Goal: Task Accomplishment & Management: Use online tool/utility

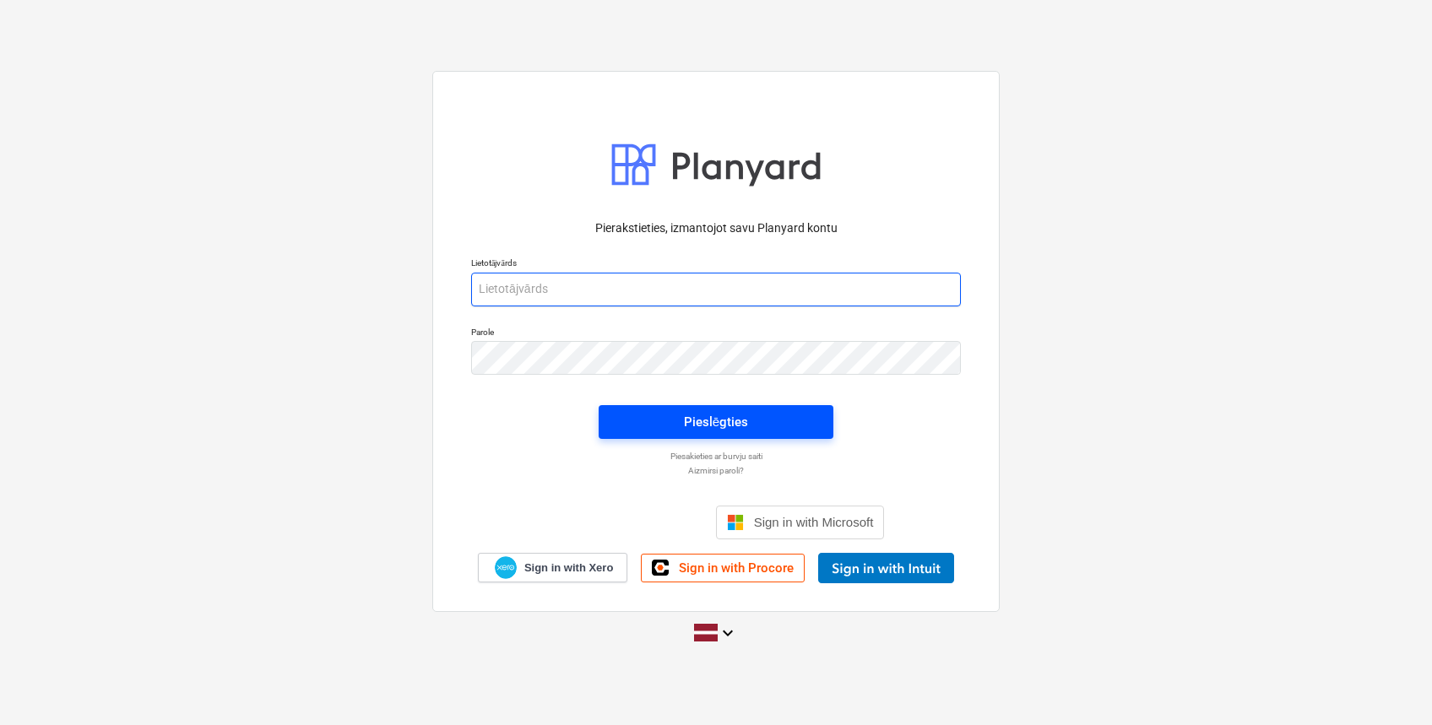
type input "[EMAIL_ADDRESS][DOMAIN_NAME]"
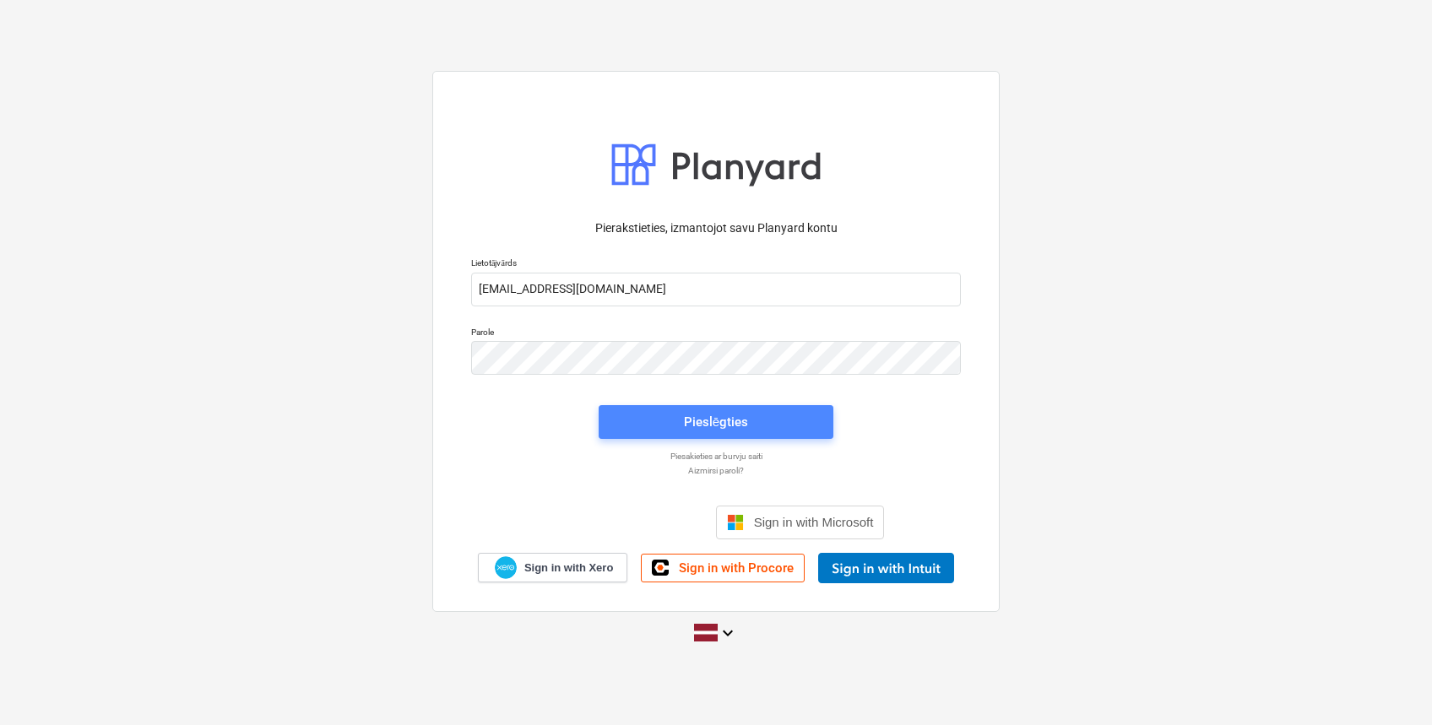
click at [690, 423] on div "Pieslēgties" at bounding box center [716, 422] width 64 height 22
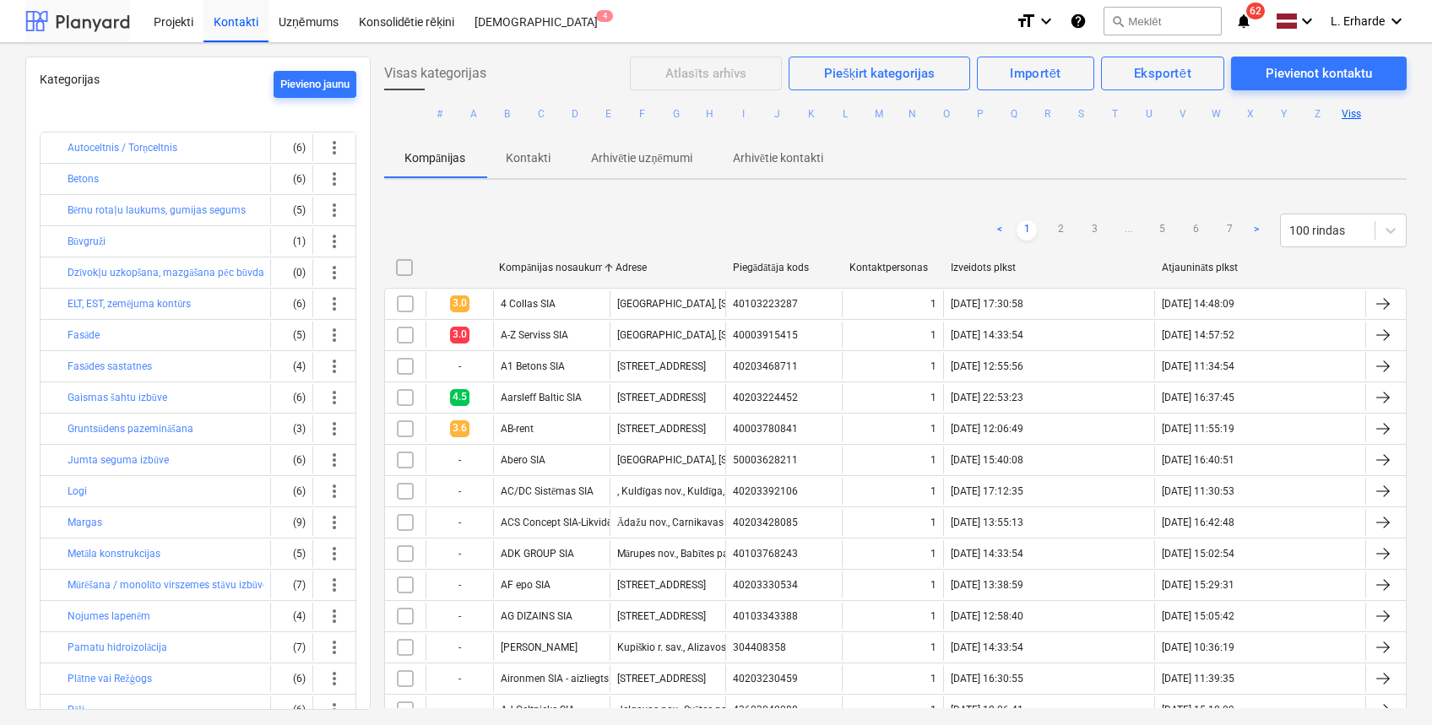
click at [99, 23] on div at bounding box center [77, 21] width 105 height 42
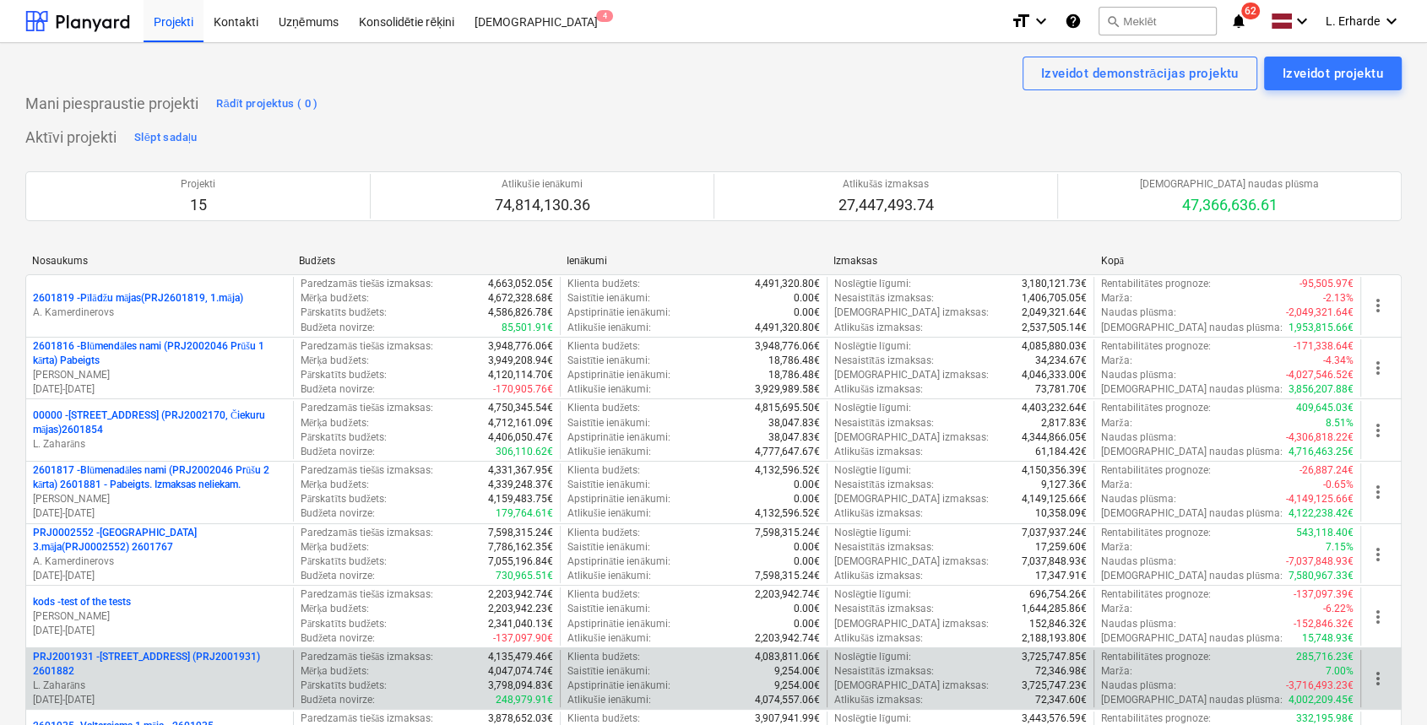
click at [194, 661] on p "PRJ2001931 - [PERSON_NAME][STREET_ADDRESS] (PRJ2001931) 2601882" at bounding box center [159, 664] width 253 height 29
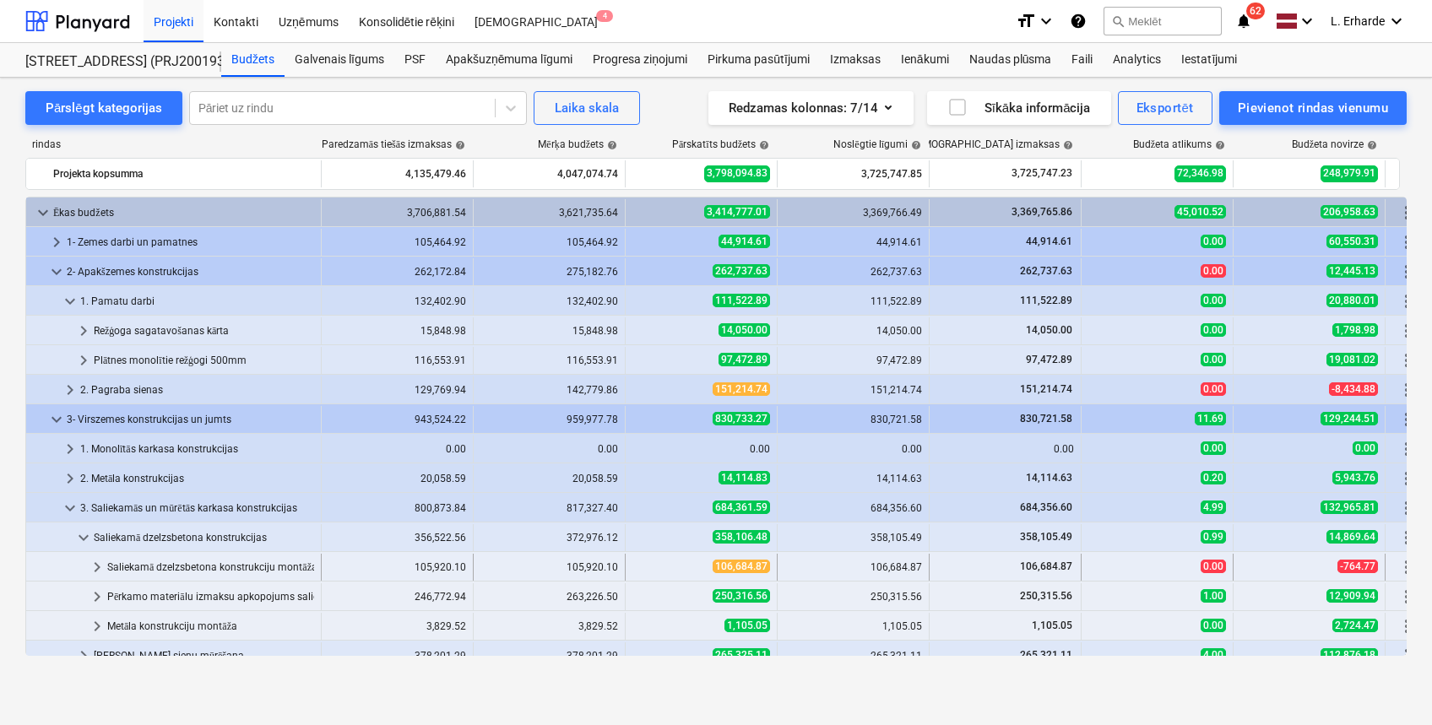
click at [175, 562] on div "Saliekamā dzelzsbetona konstrukciju montāža" at bounding box center [210, 567] width 207 height 27
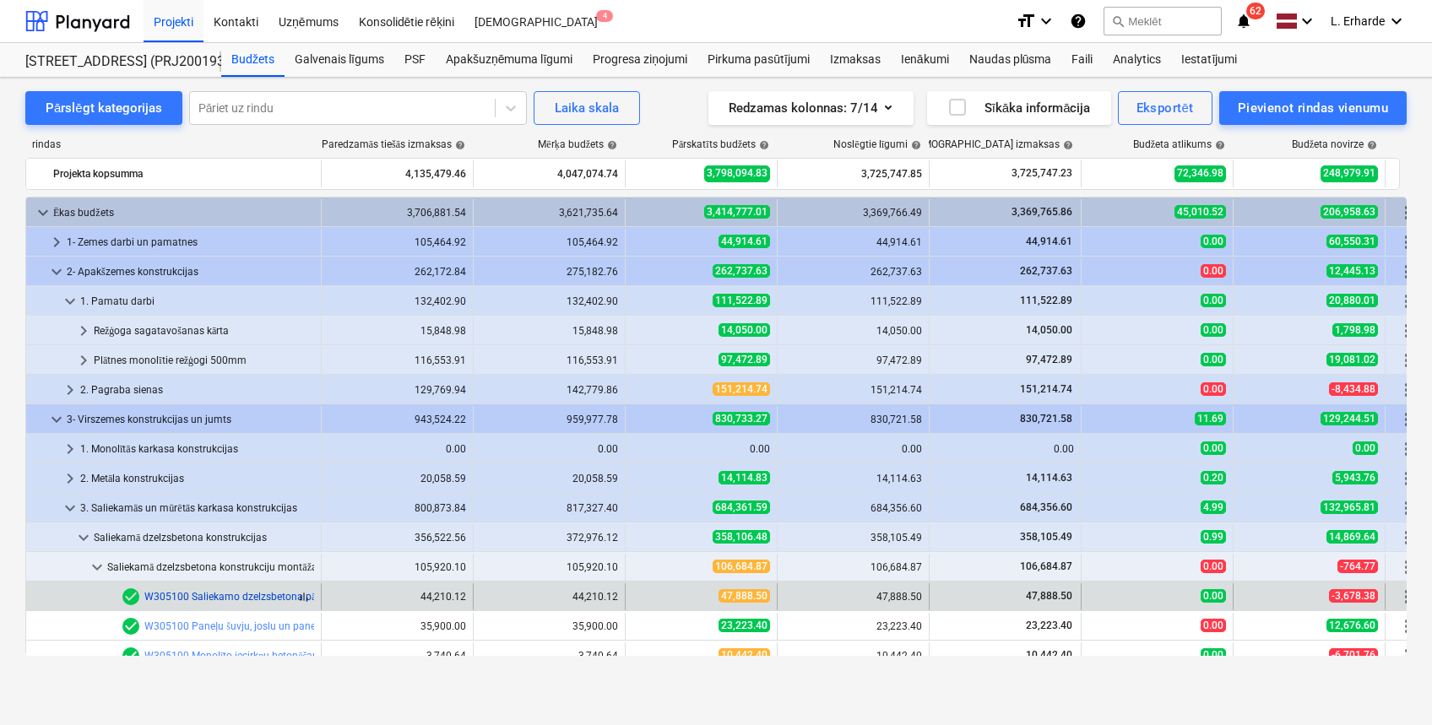
click at [184, 593] on link "W305100 Saliekamo dzelzsbetona pārseguma paneļu montāža" at bounding box center [288, 597] width 288 height 12
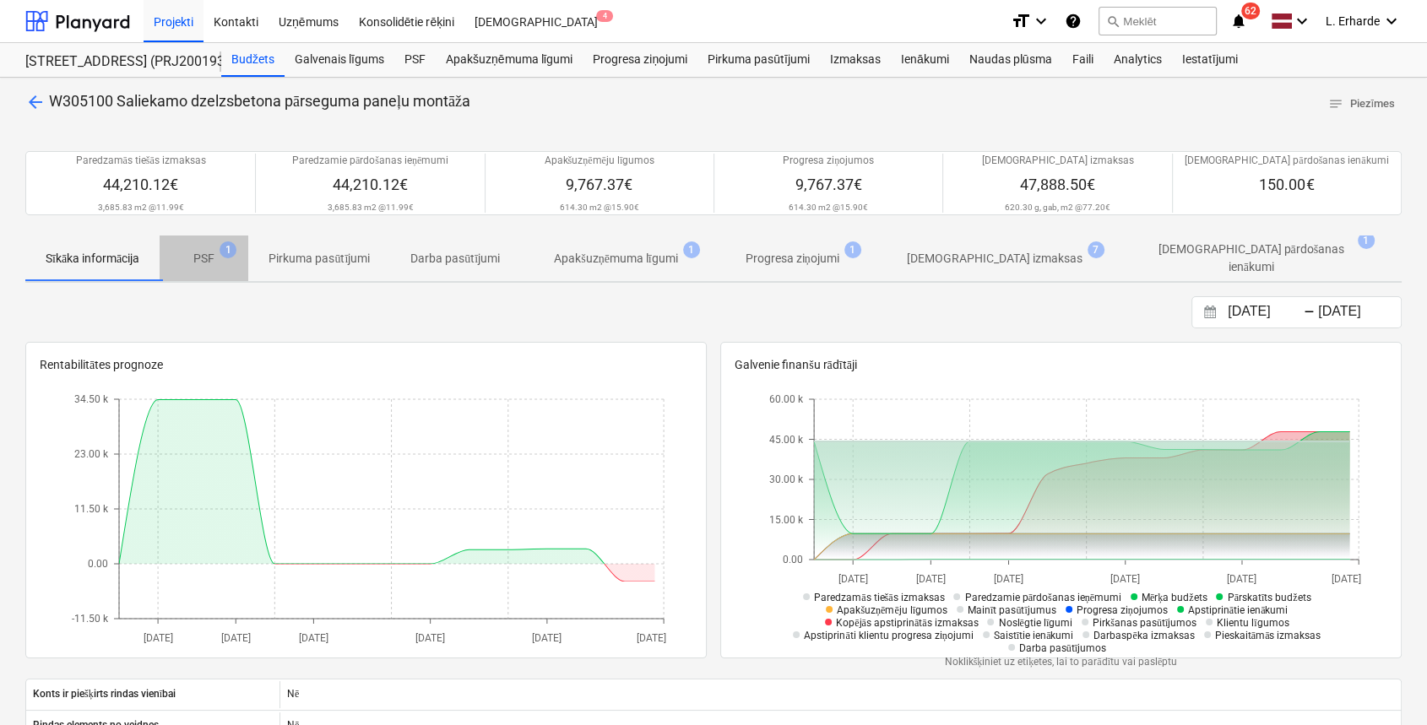
click at [210, 263] on p "PSF" at bounding box center [203, 259] width 21 height 18
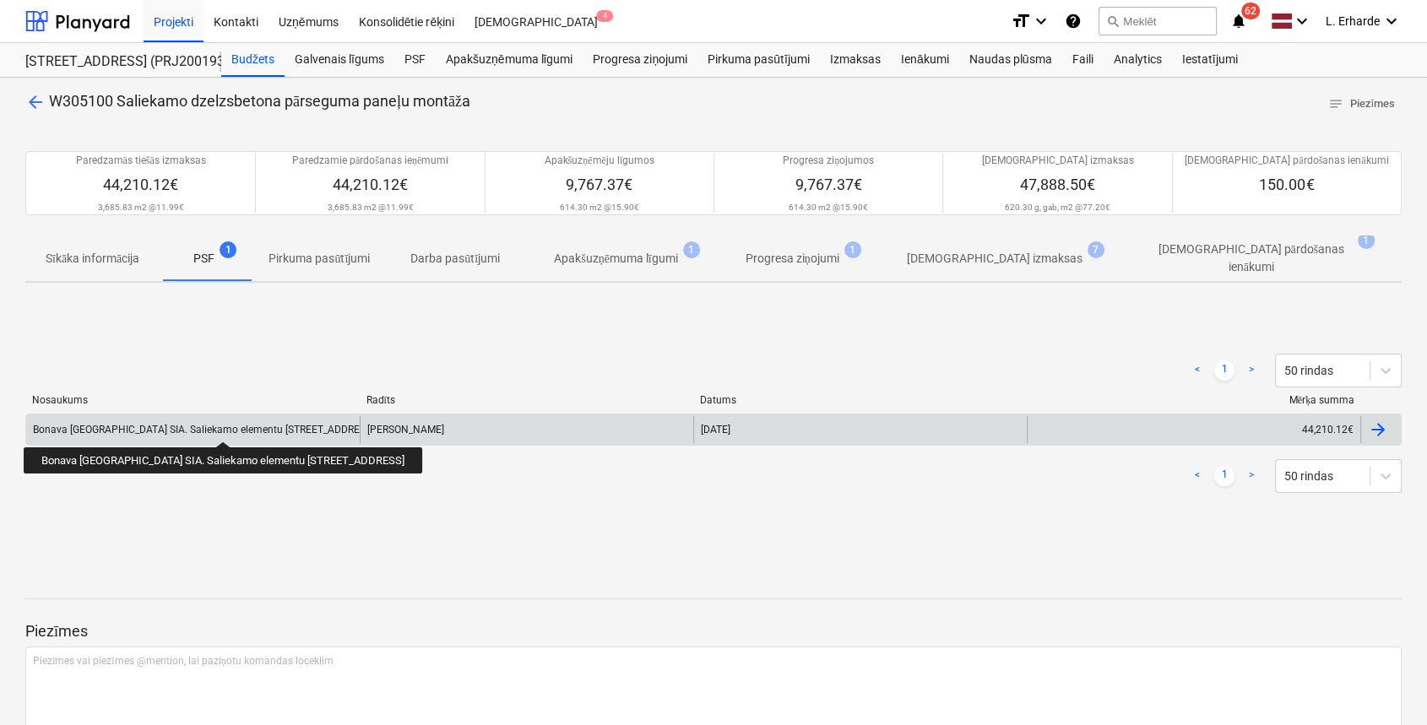
click at [215, 426] on div "Bonava [GEOGRAPHIC_DATA] SIA. Saliekamo elementu [STREET_ADDRESS]" at bounding box center [203, 430] width 341 height 12
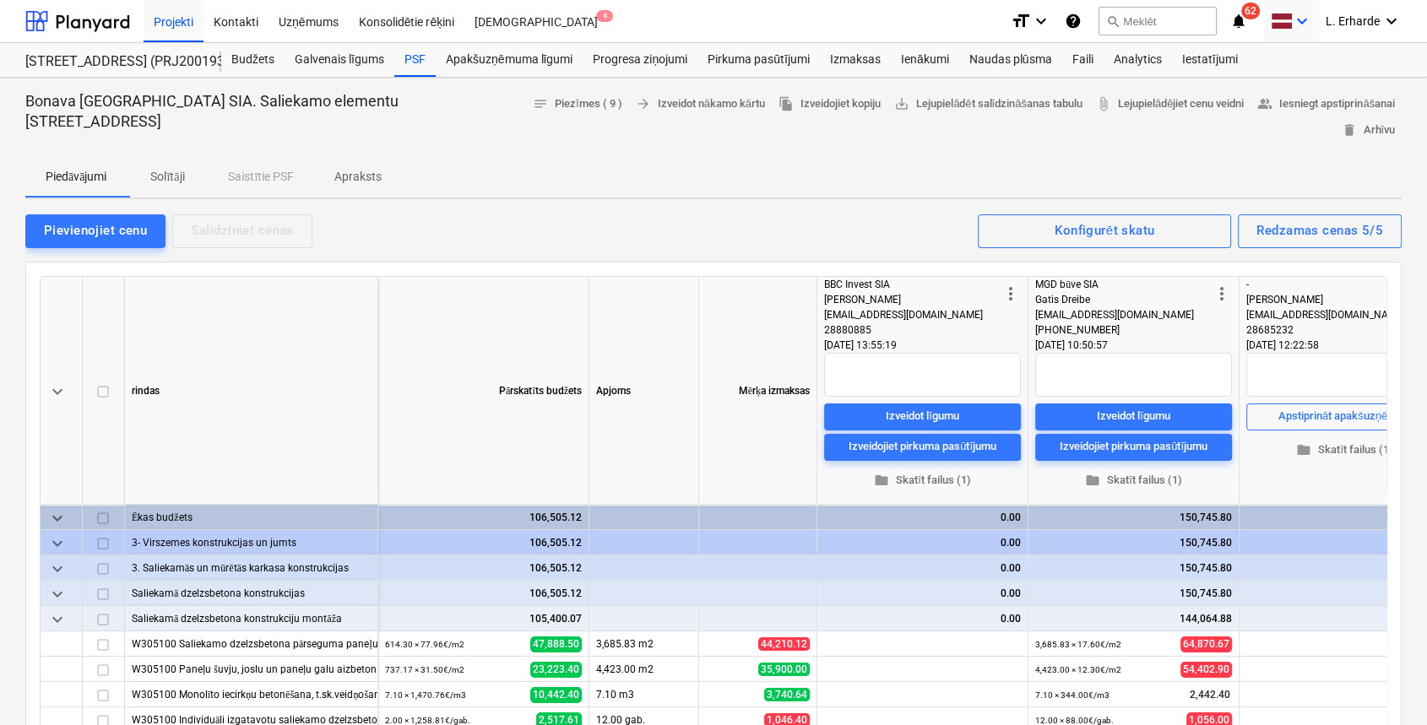
click at [1292, 11] on icon "keyboard_arrow_down" at bounding box center [1302, 21] width 20 height 20
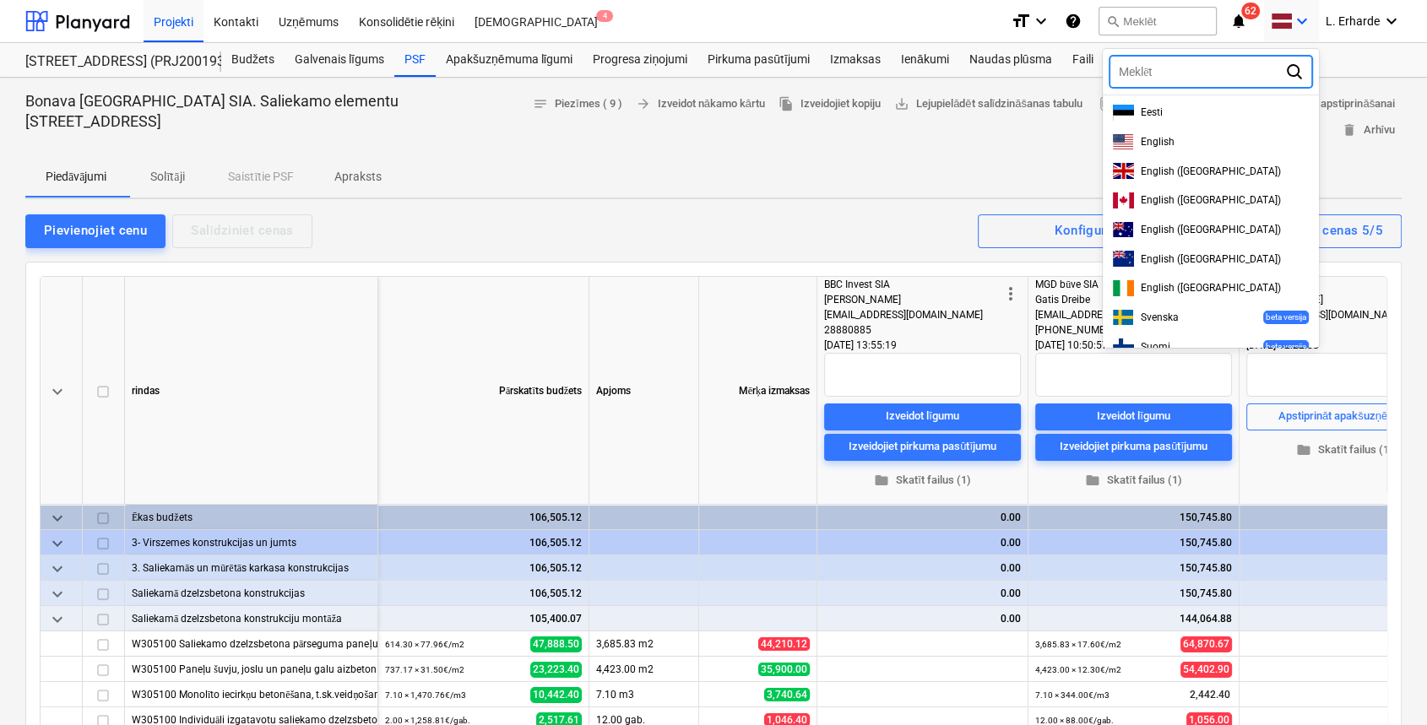
scroll to position [433, 0]
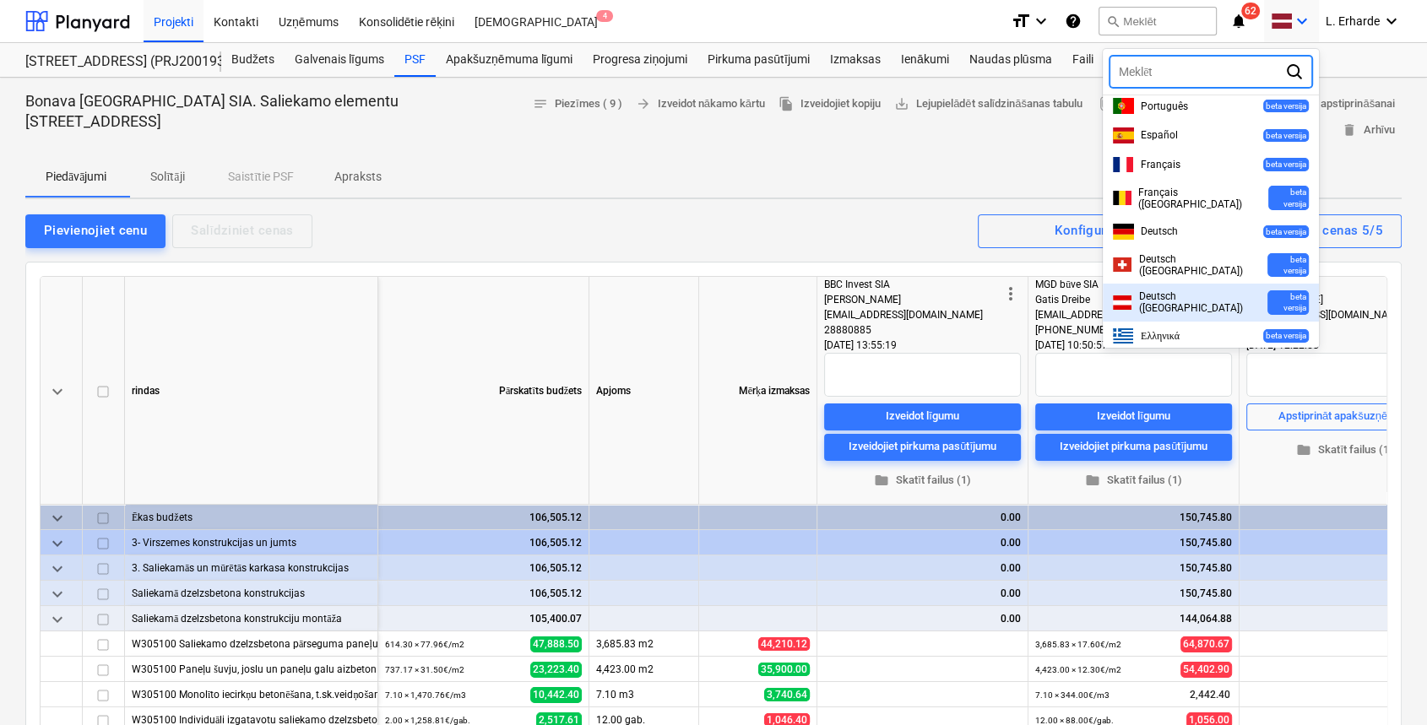
drag, startPoint x: 1319, startPoint y: 278, endPoint x: 1324, endPoint y: 241, distance: 37.4
click at [1319, 42] on div "keyboard_arrow_down option [object Object] focused, 21 of 24. 24 results availa…" at bounding box center [1291, 21] width 55 height 42
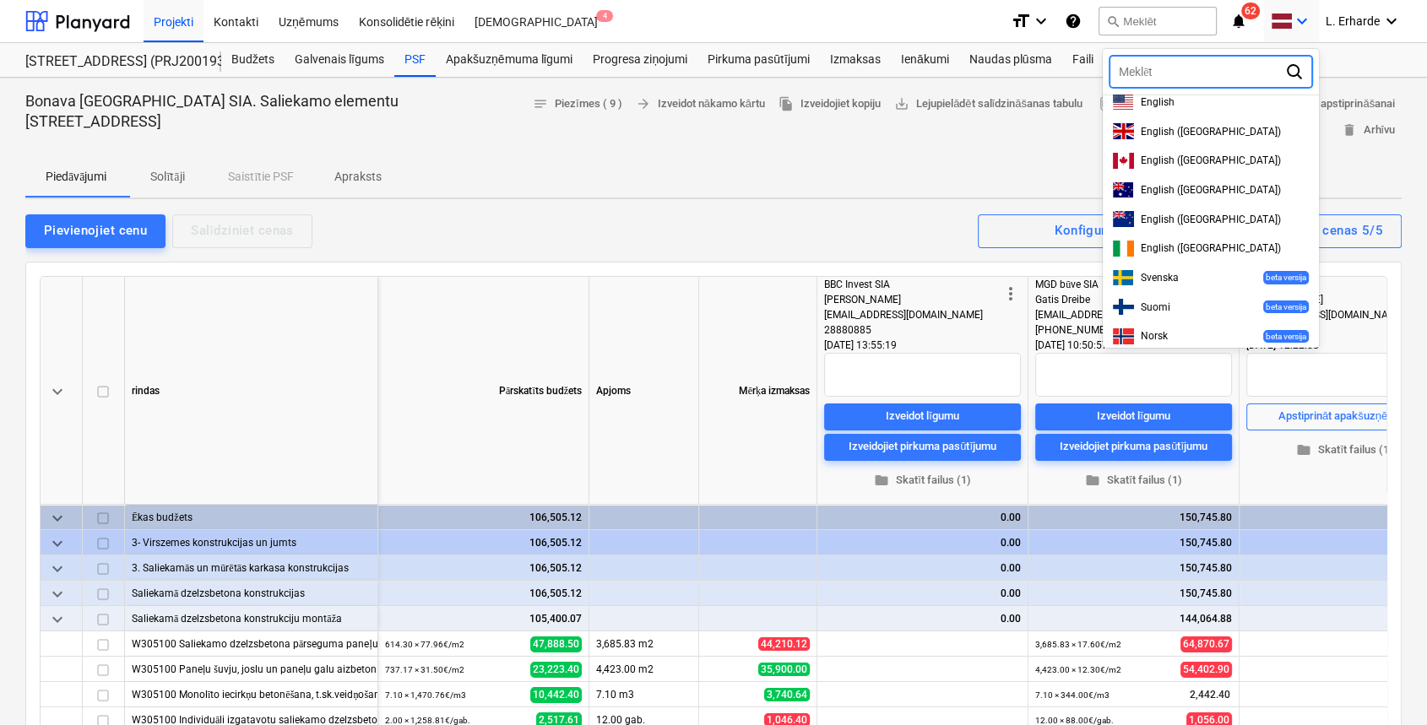
scroll to position [34, 0]
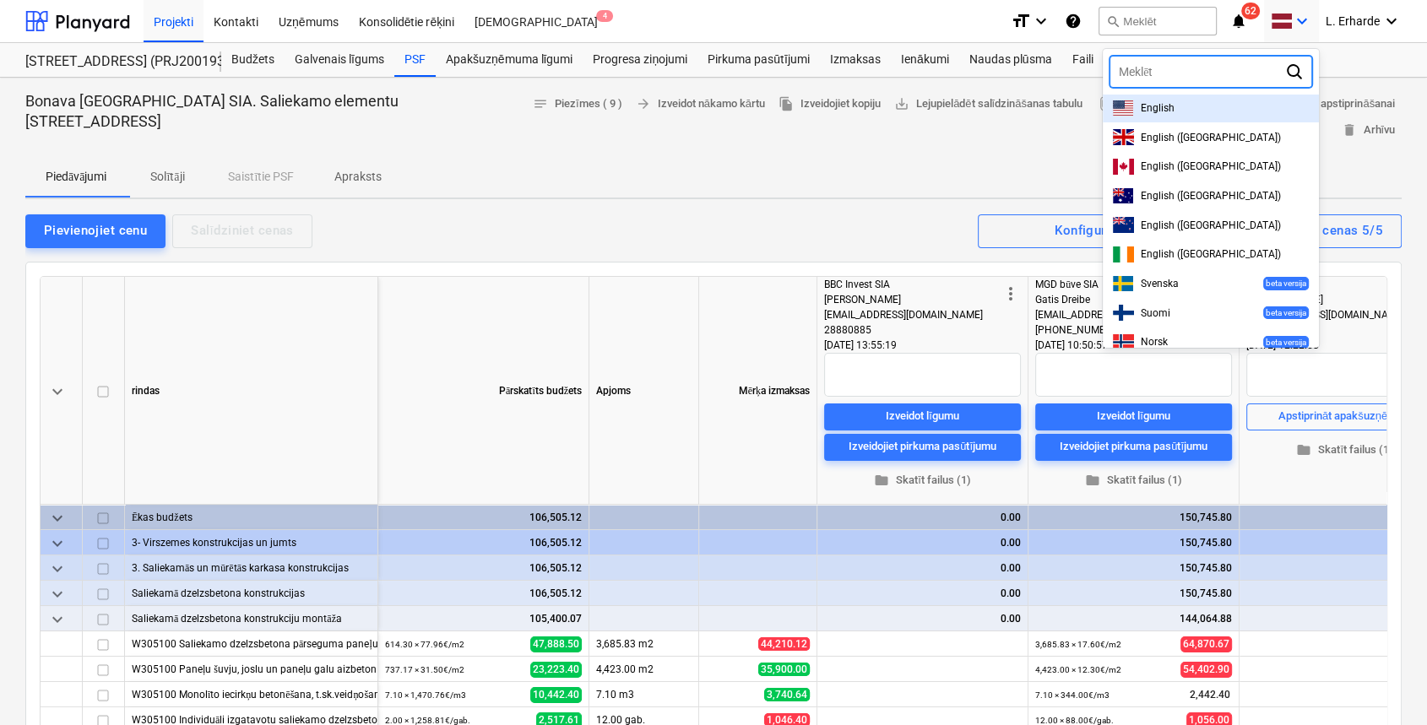
click at [1184, 107] on div "English" at bounding box center [1211, 108] width 196 height 16
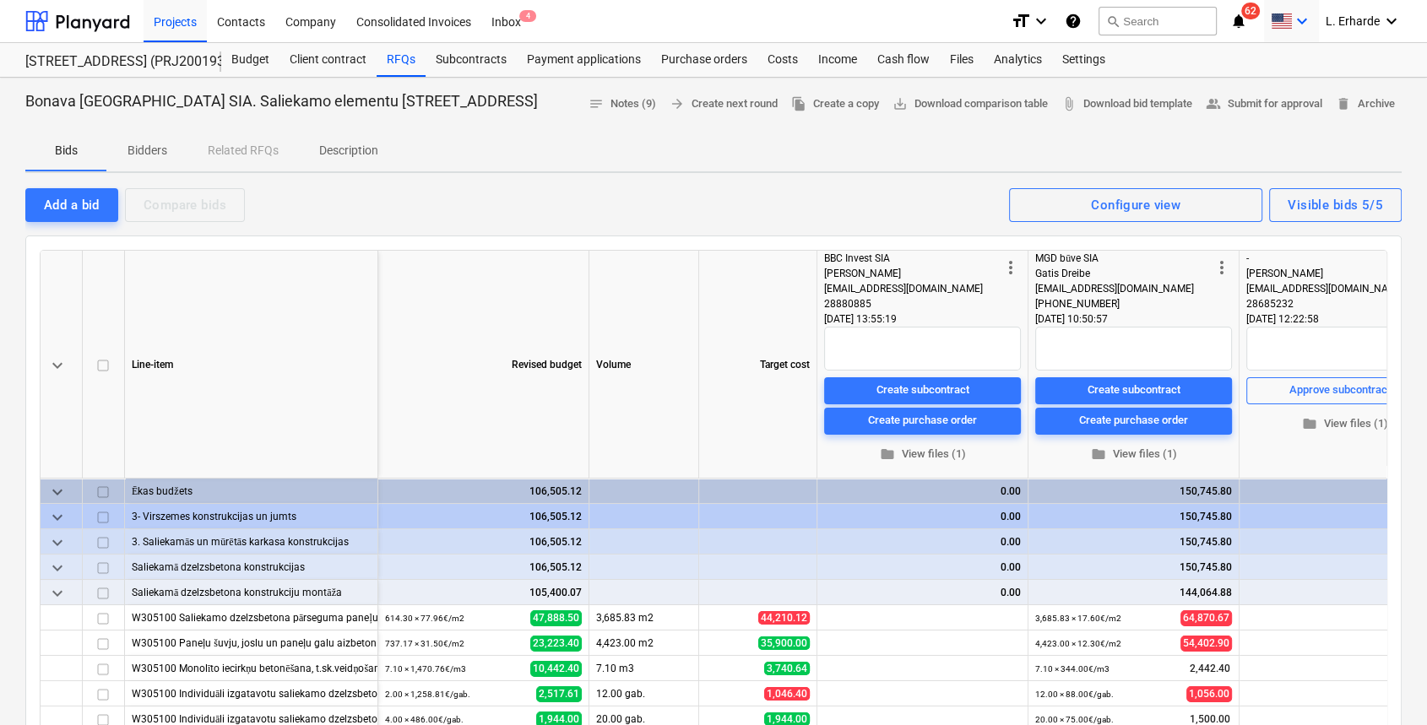
click at [1307, 19] on icon "keyboard_arrow_down" at bounding box center [1302, 21] width 20 height 20
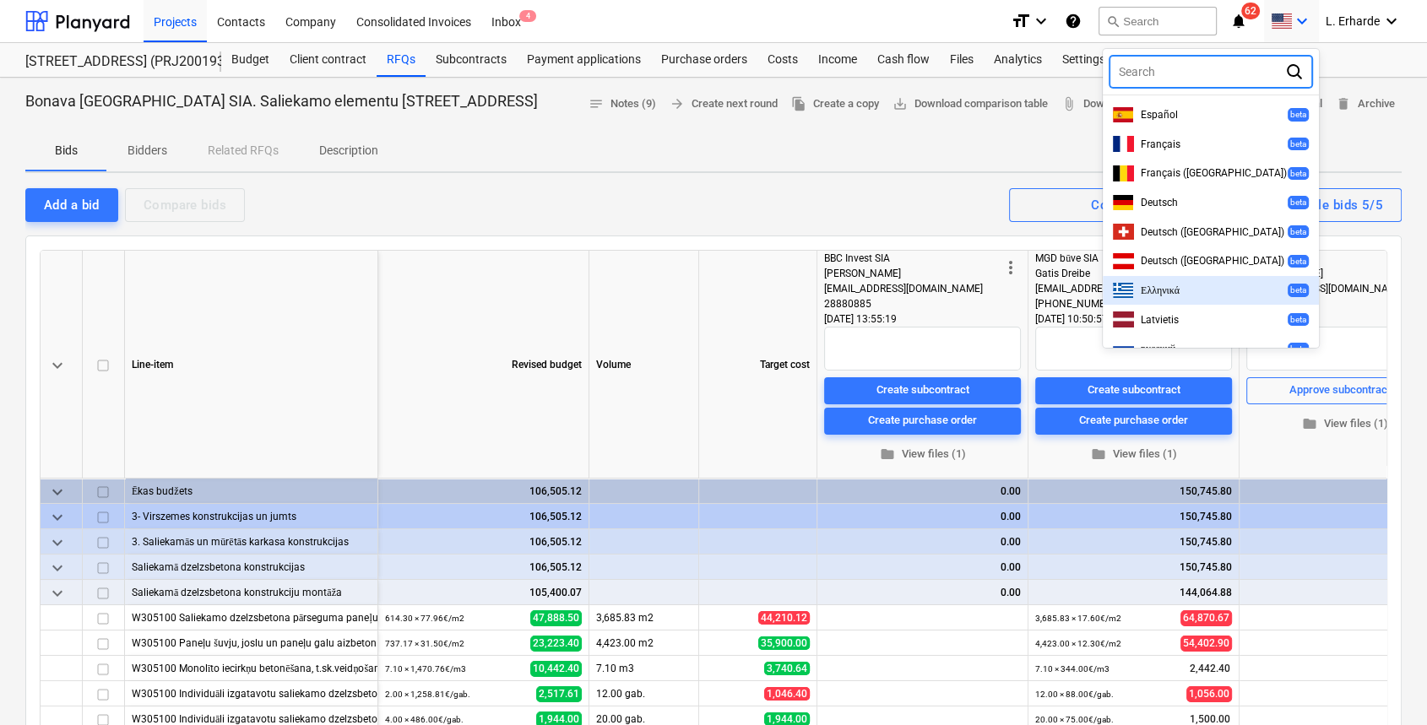
scroll to position [455, 0]
click at [1186, 311] on div "Latvietis beta" at bounding box center [1210, 317] width 216 height 30
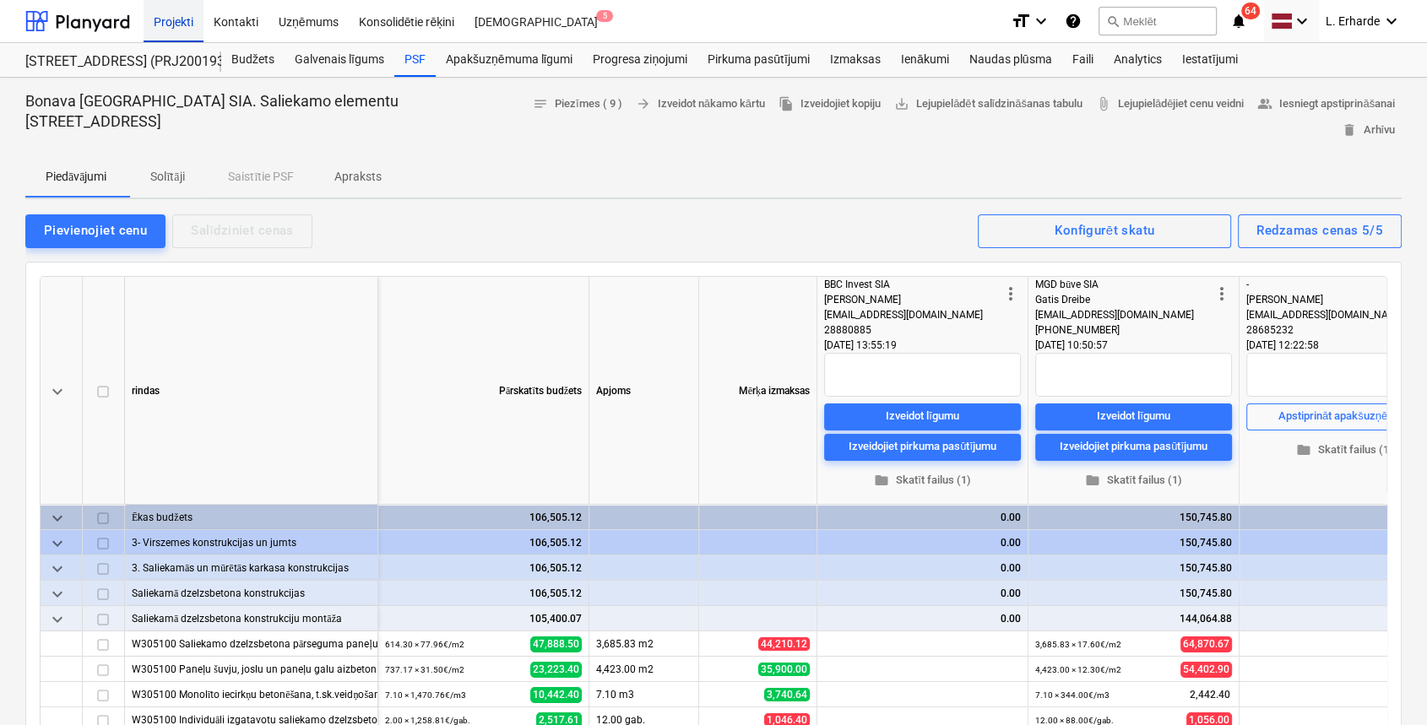
click at [169, 22] on div "Projekti" at bounding box center [174, 20] width 60 height 43
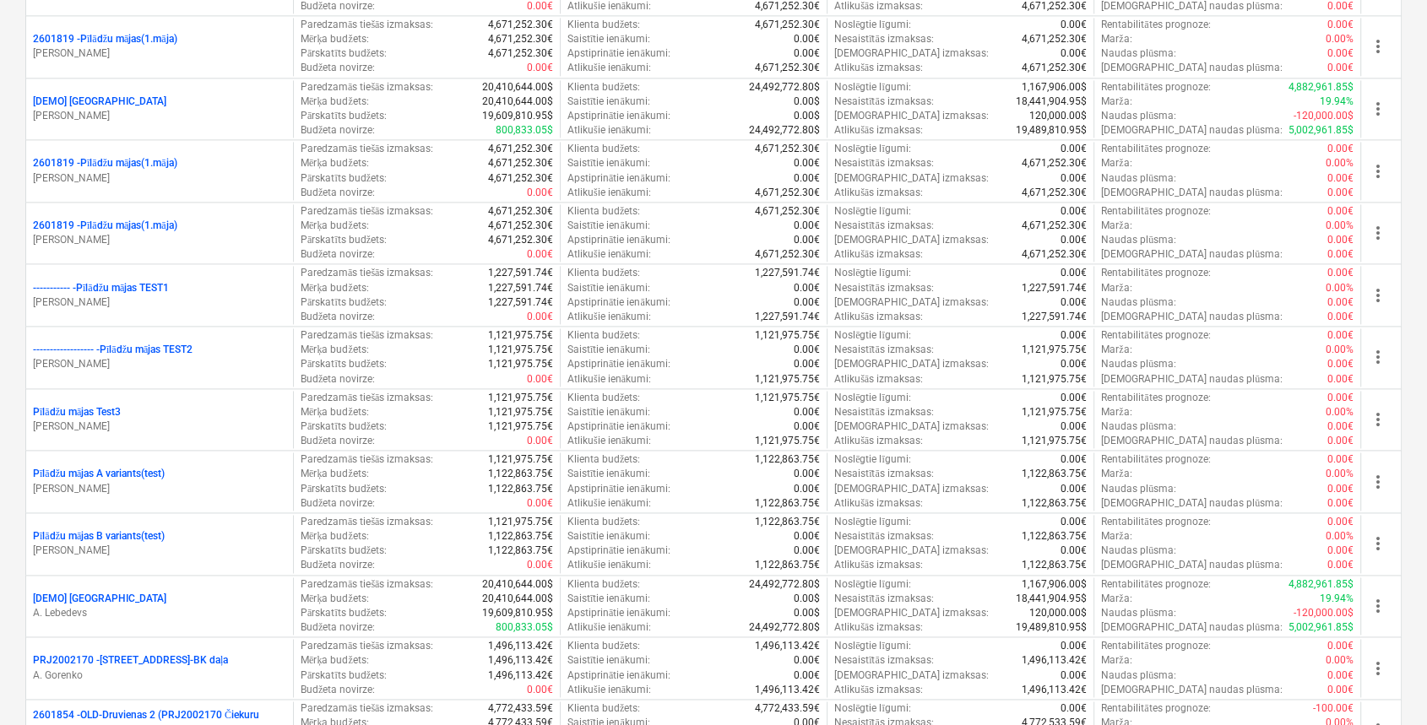
scroll to position [2930, 0]
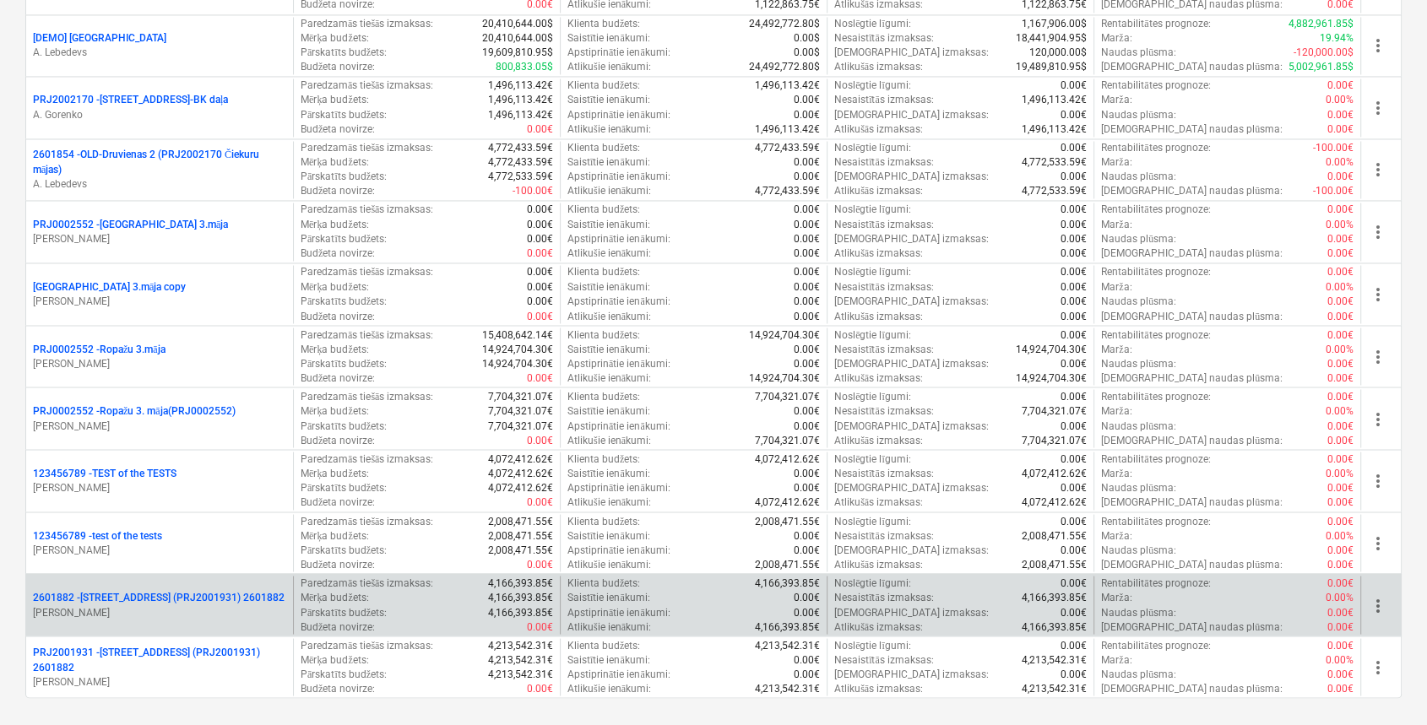
click at [223, 590] on p "2601882 - [PERSON_NAME][STREET_ADDRESS] (PRJ2001931) 2601882" at bounding box center [159, 597] width 252 height 14
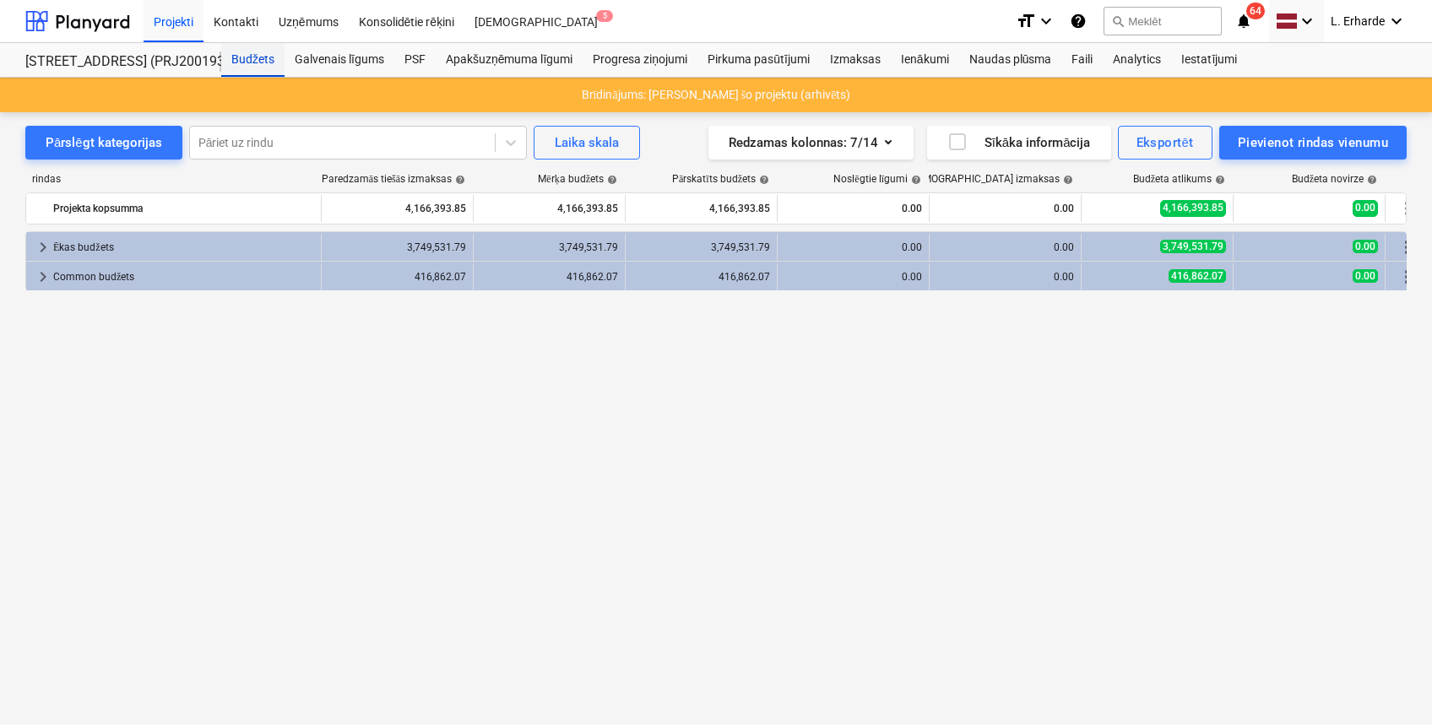
click at [252, 59] on div "Budžets" at bounding box center [252, 60] width 63 height 34
click at [174, 26] on div "Projekti" at bounding box center [174, 20] width 60 height 43
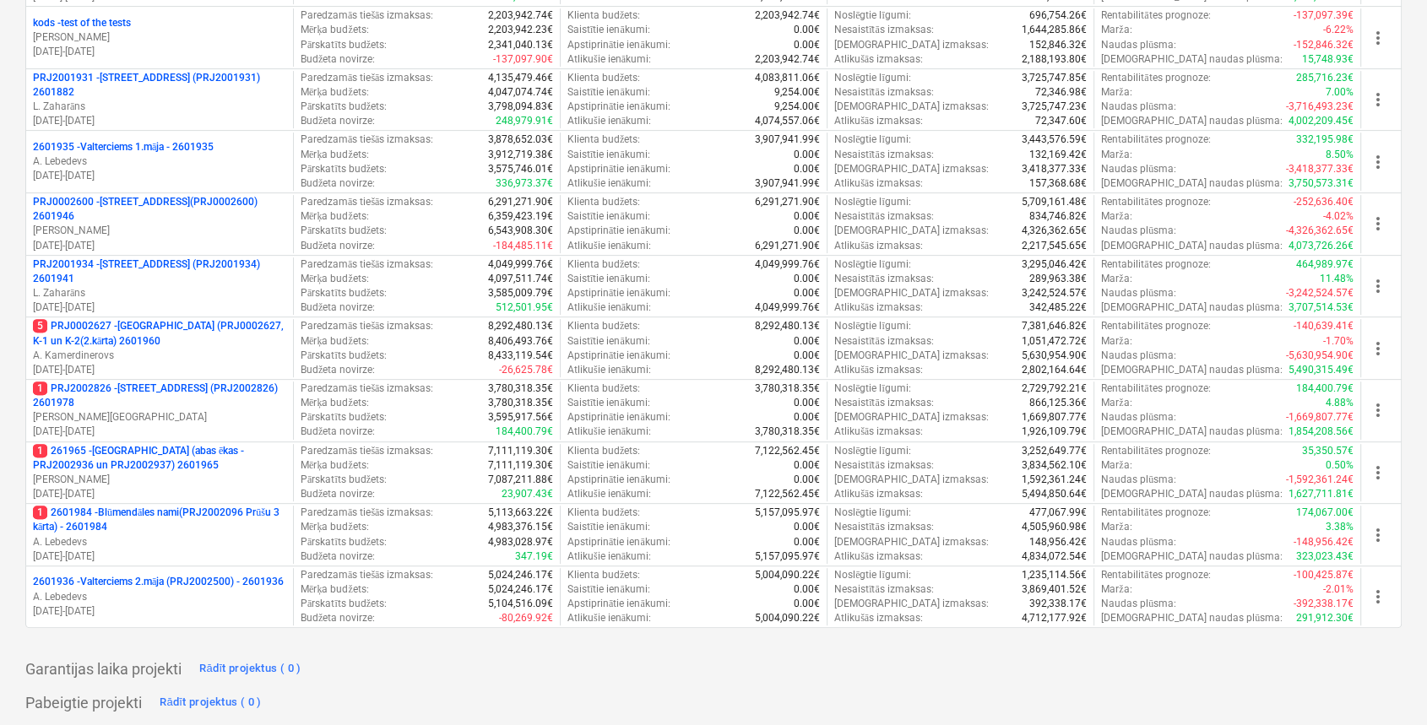
scroll to position [575, 0]
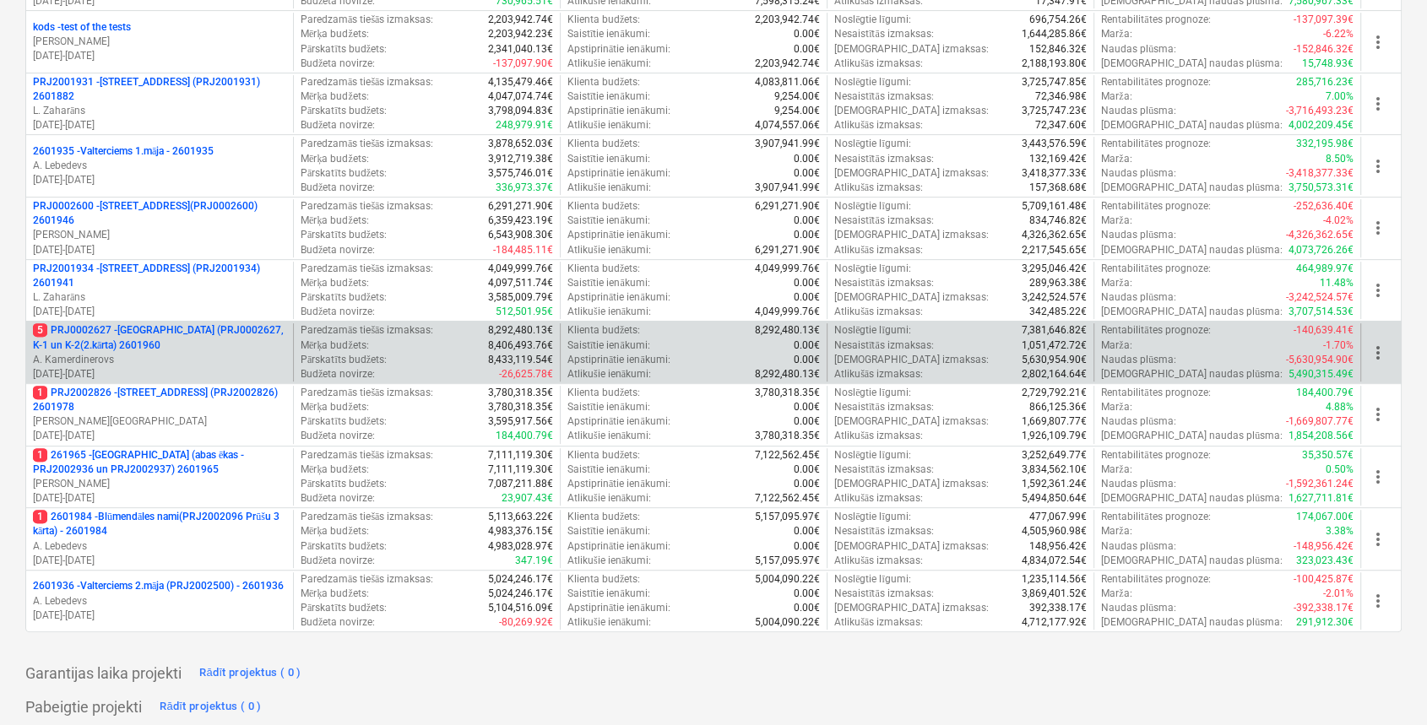
click at [214, 330] on p "5 PRJ0002627 - [GEOGRAPHIC_DATA] (PRJ0002627, K-1 un K-2(2.kārta) 2601960" at bounding box center [159, 337] width 253 height 29
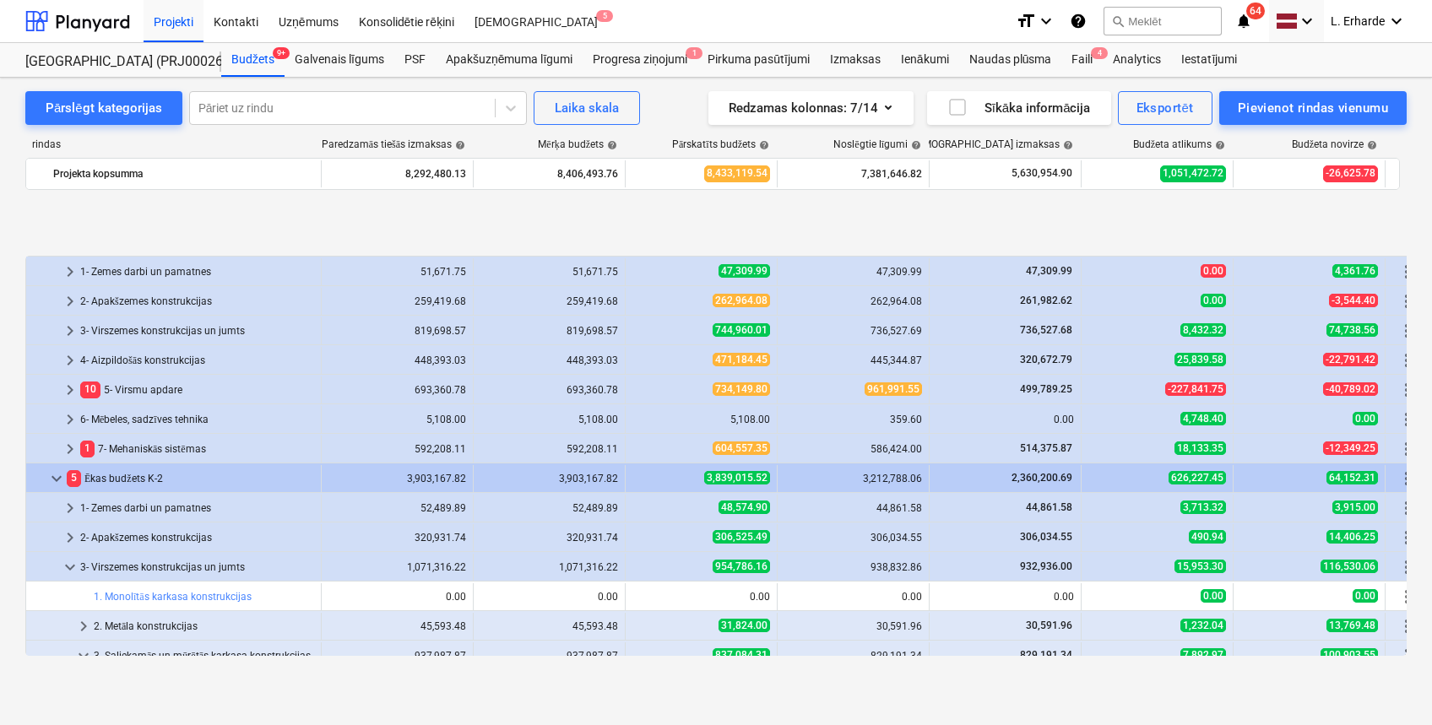
scroll to position [669, 0]
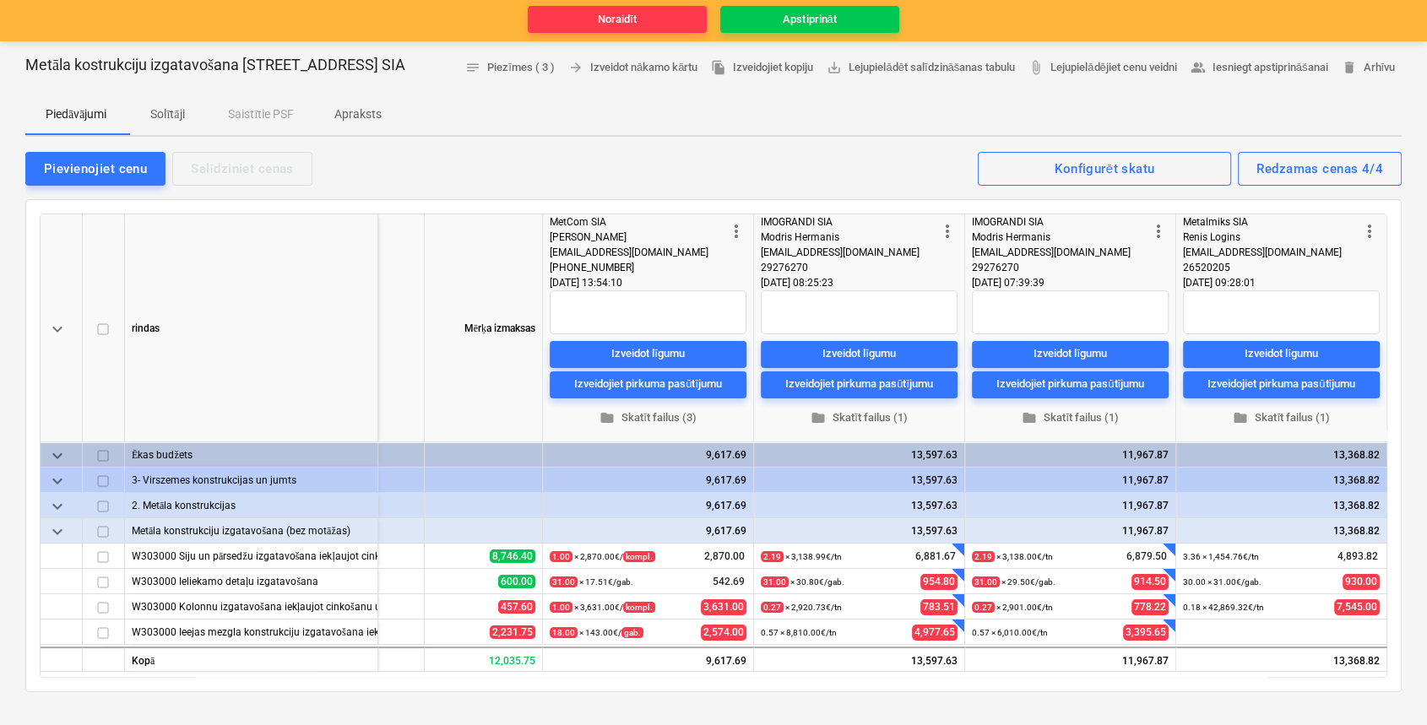
scroll to position [186, 0]
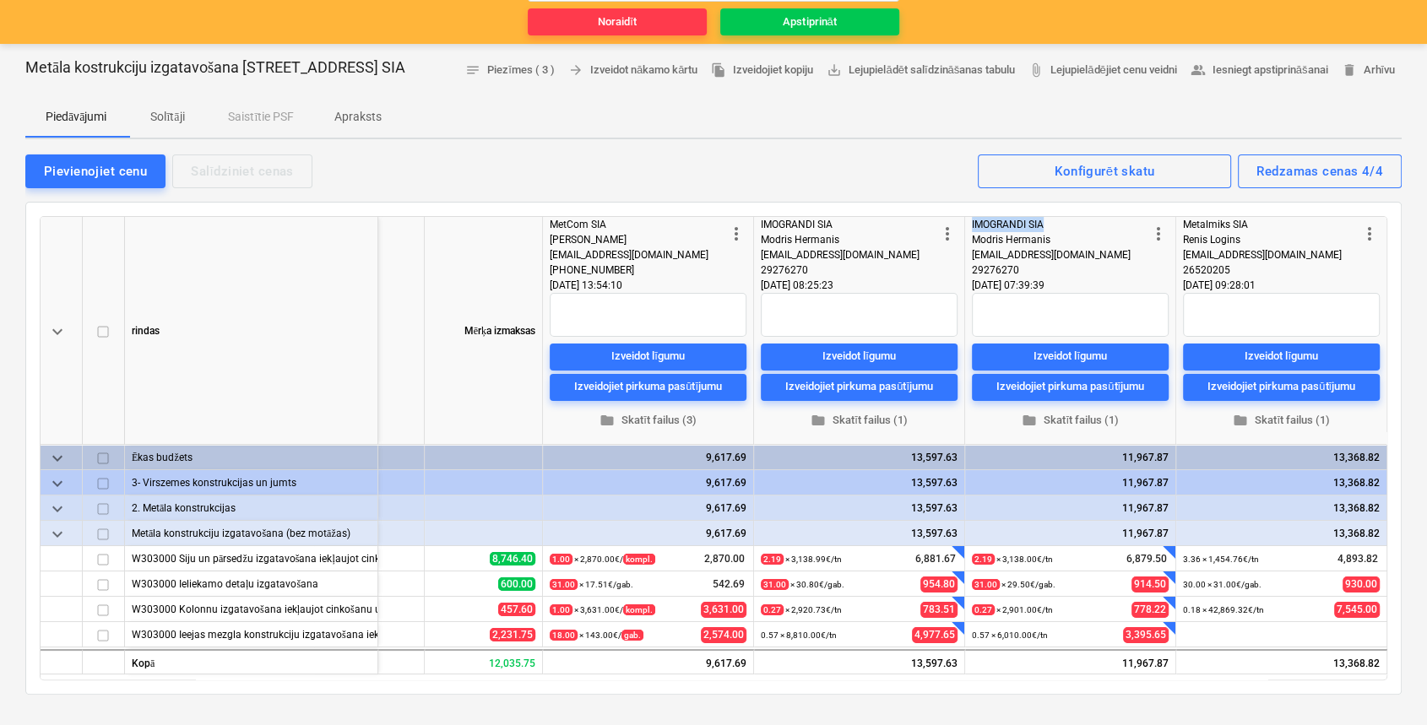
drag, startPoint x: 1060, startPoint y: 248, endPoint x: 969, endPoint y: 246, distance: 91.2
click at [969, 246] on div "more_vert IMOGRANDI SIA Modris Hermanis tehnika@imograndi.lv 29276270 15.10.202…" at bounding box center [1070, 331] width 211 height 228
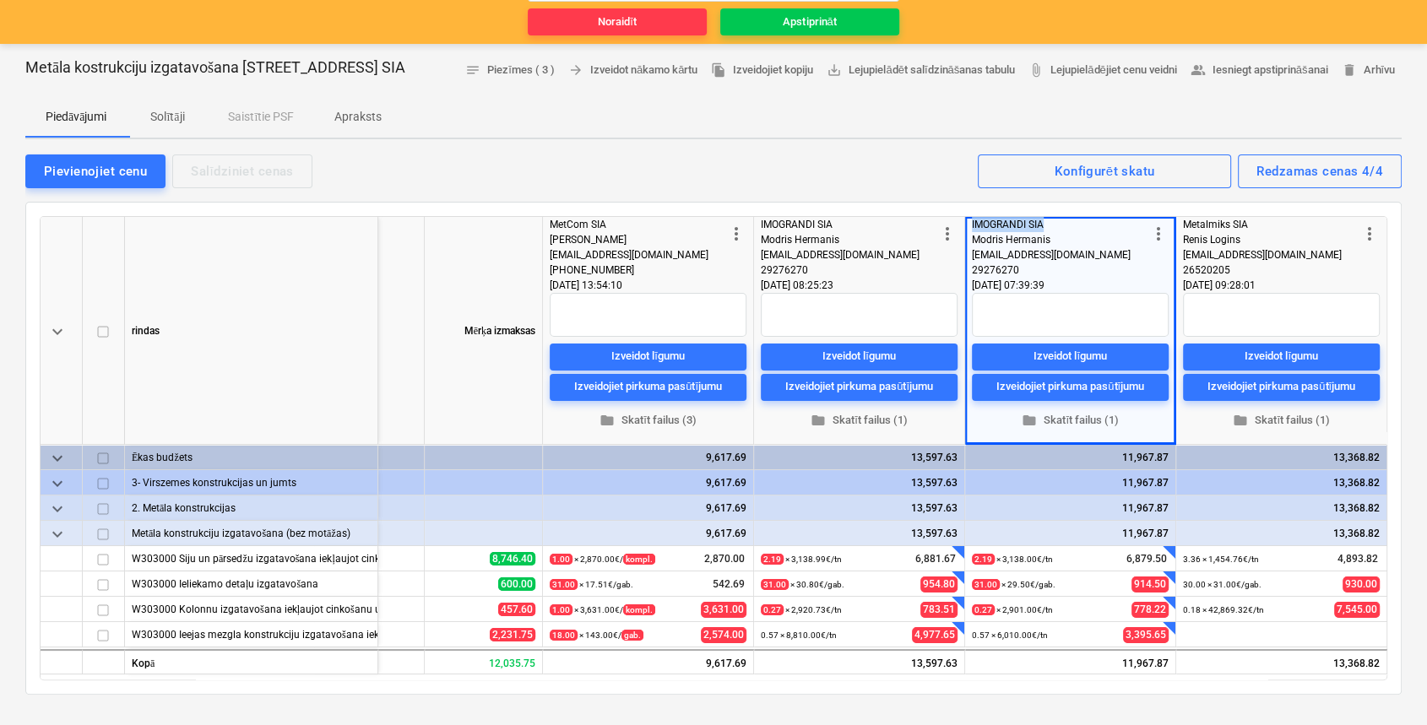
copy div "IMOGRANDI SIA"
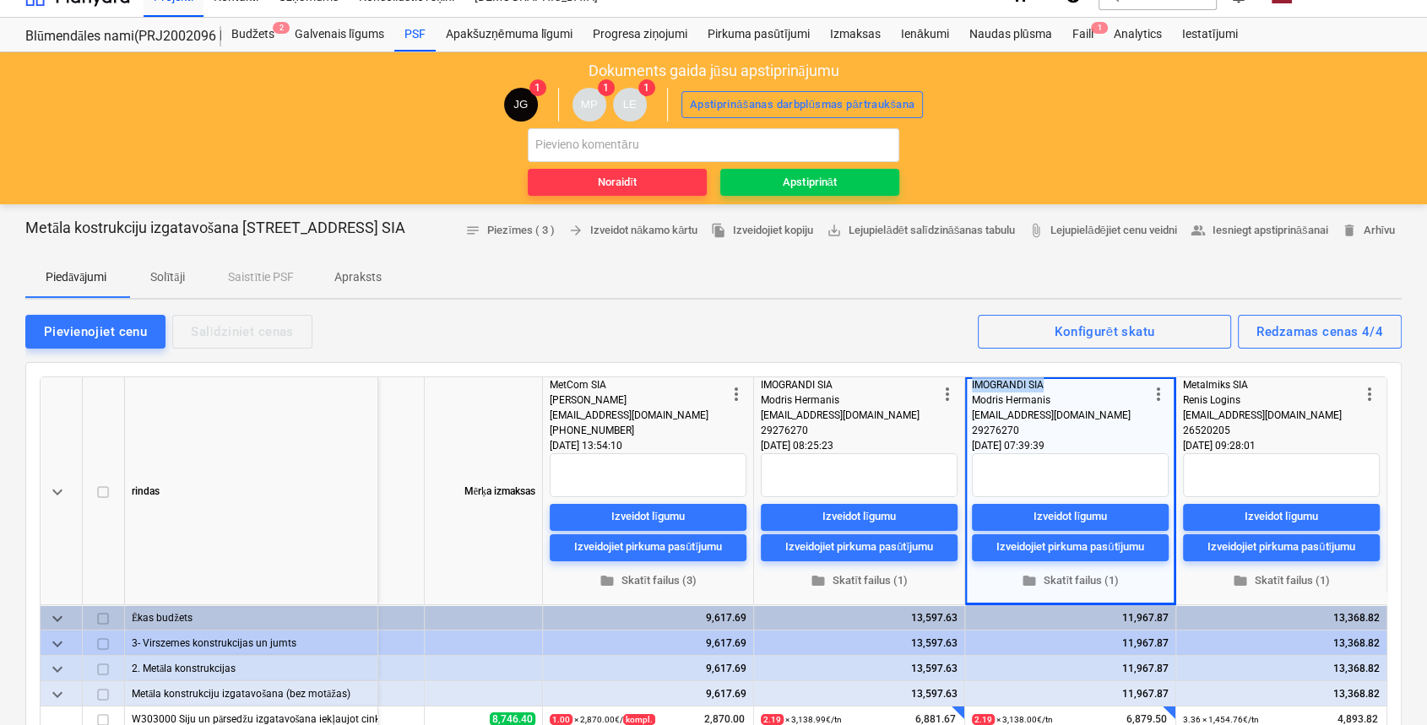
scroll to position [21, 0]
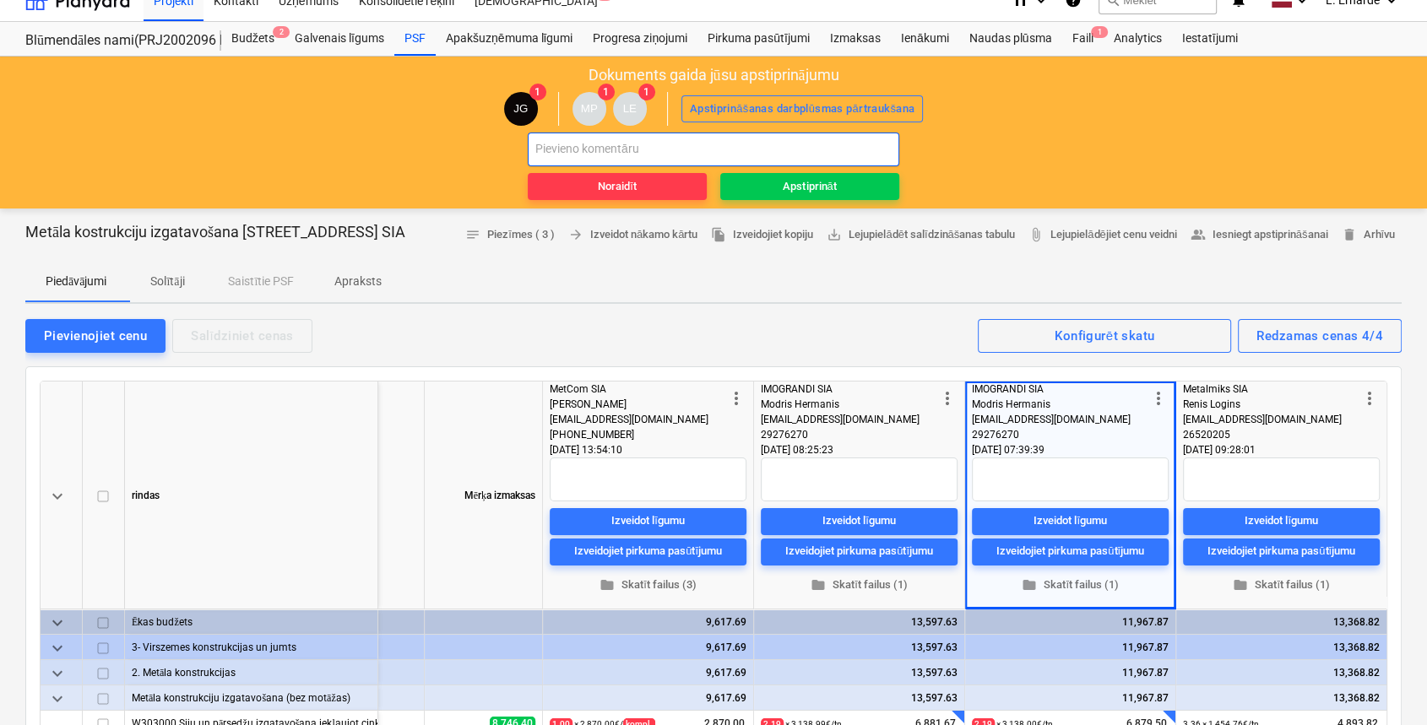
click at [745, 142] on input "text" at bounding box center [713, 150] width 371 height 34
paste input "IMOGRANDI SIA"
type input "Apstiprinu IMOGRANDI SIA 15.10.2025 piedāvājumu"
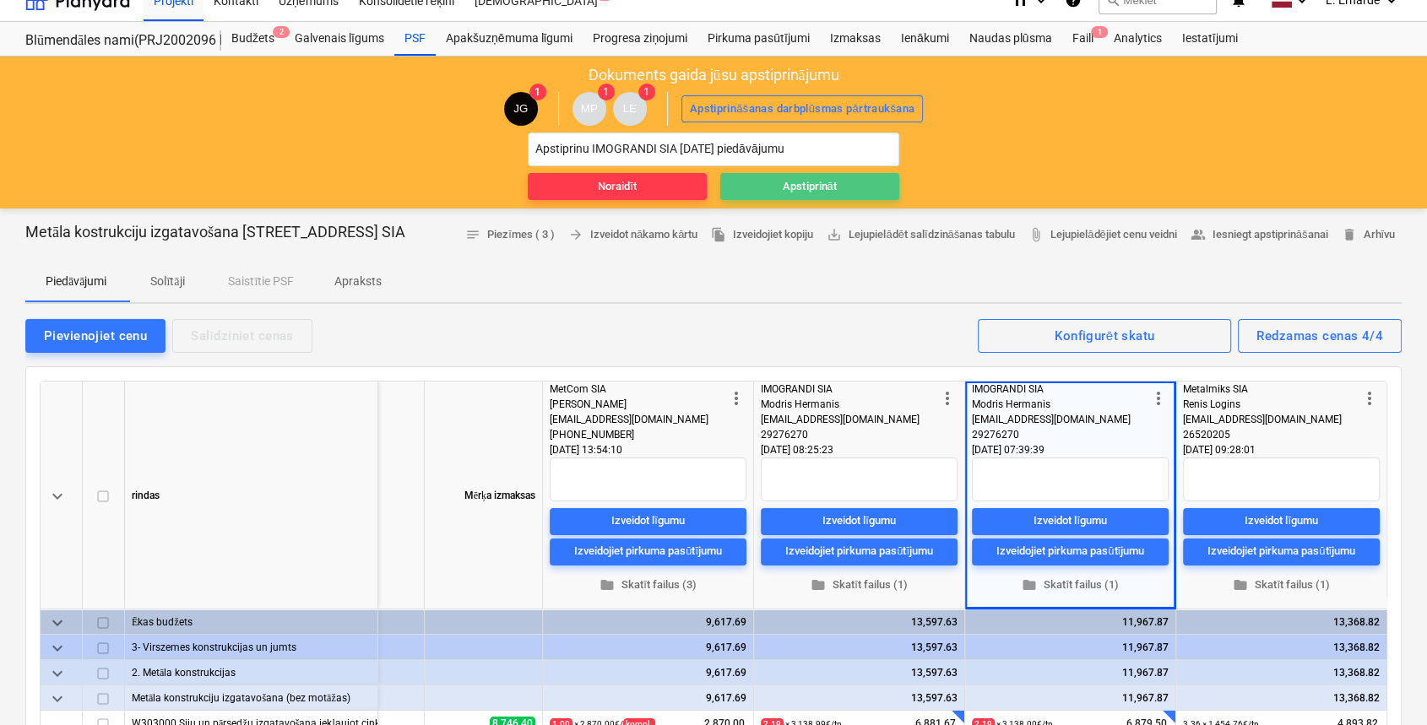
click at [863, 191] on span "Apstiprināt" at bounding box center [809, 186] width 165 height 19
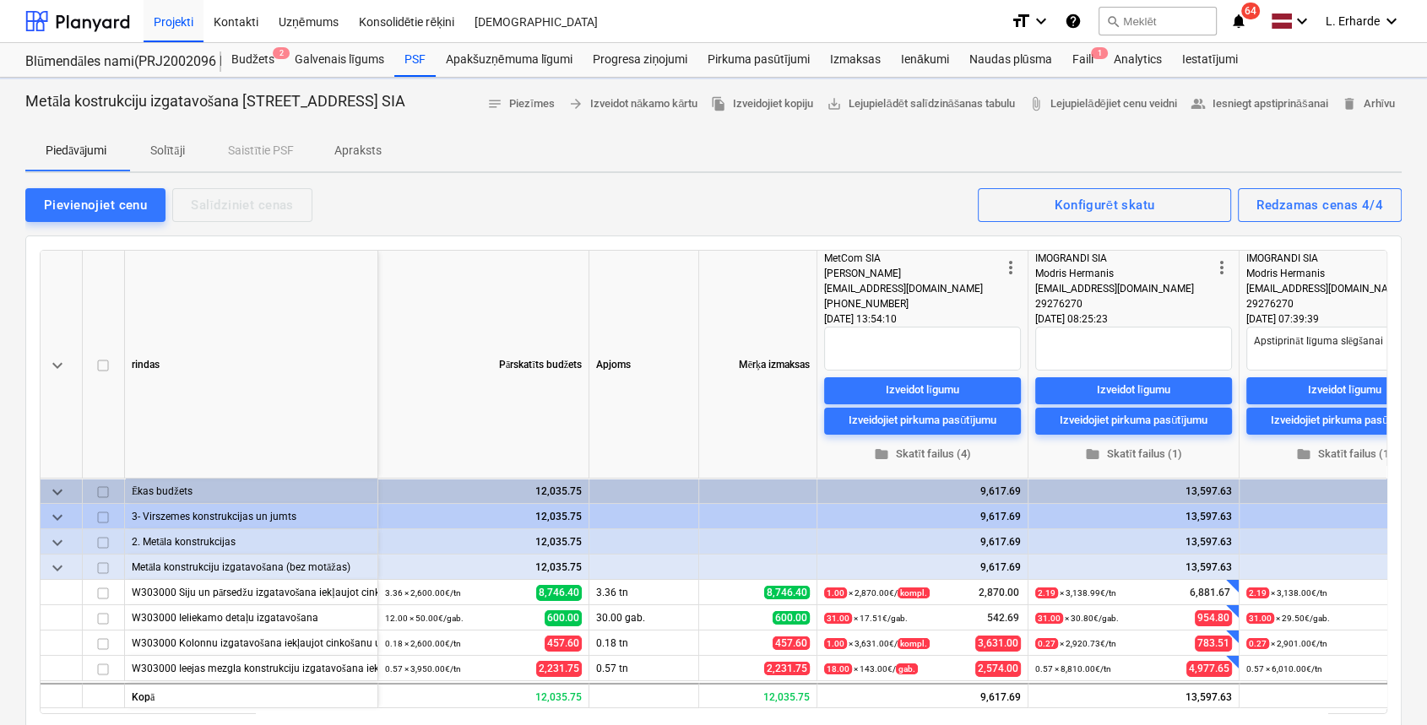
type textarea "x"
